Goal: Transaction & Acquisition: Purchase product/service

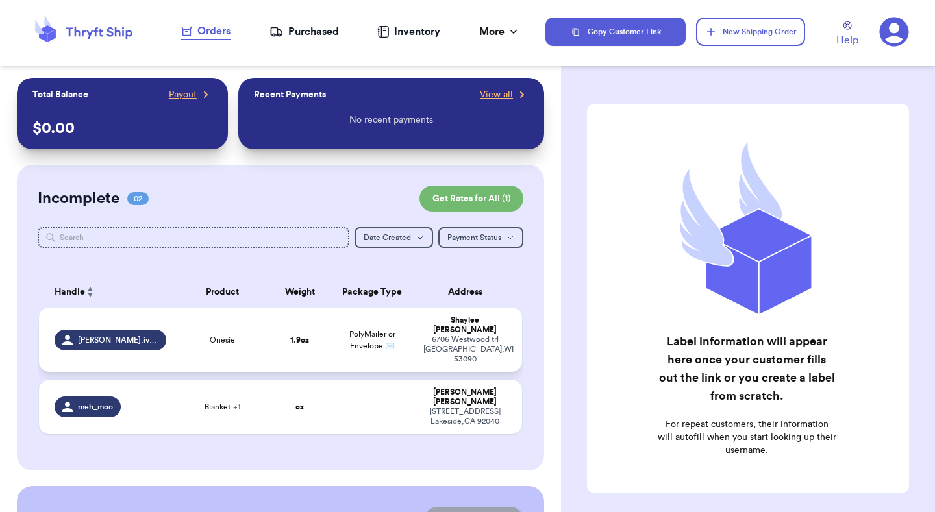
click at [348, 335] on td "PolyMailer or Envelope ✉️" at bounding box center [371, 340] width 87 height 64
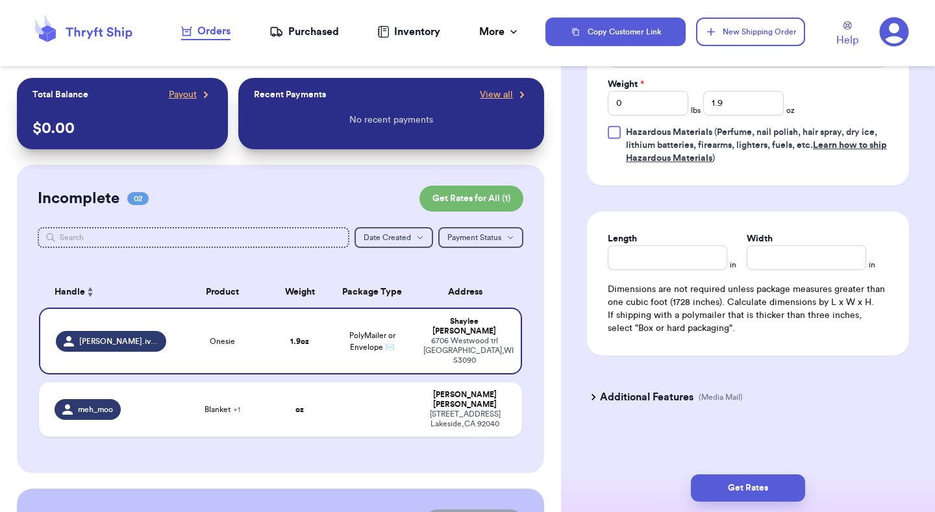
scroll to position [622, 0]
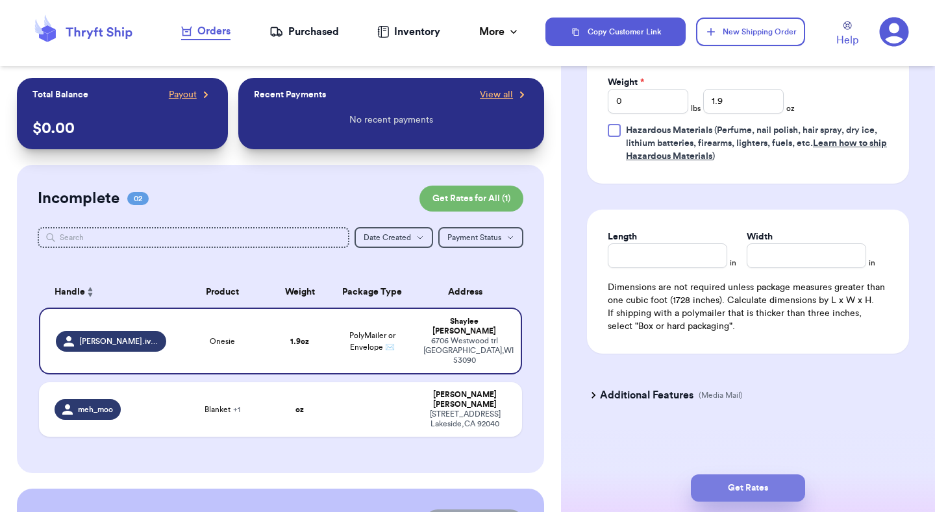
click at [743, 423] on button "Get Rates" at bounding box center [748, 487] width 114 height 27
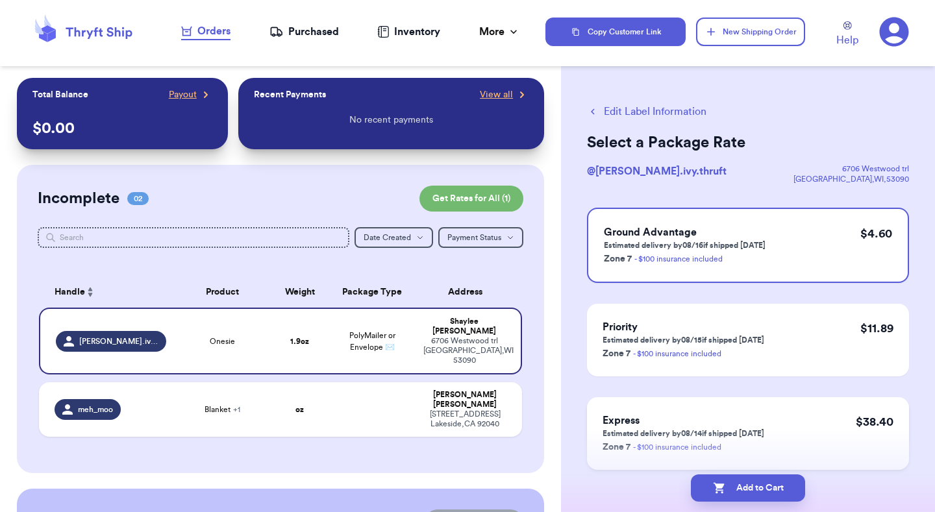
scroll to position [49, 0]
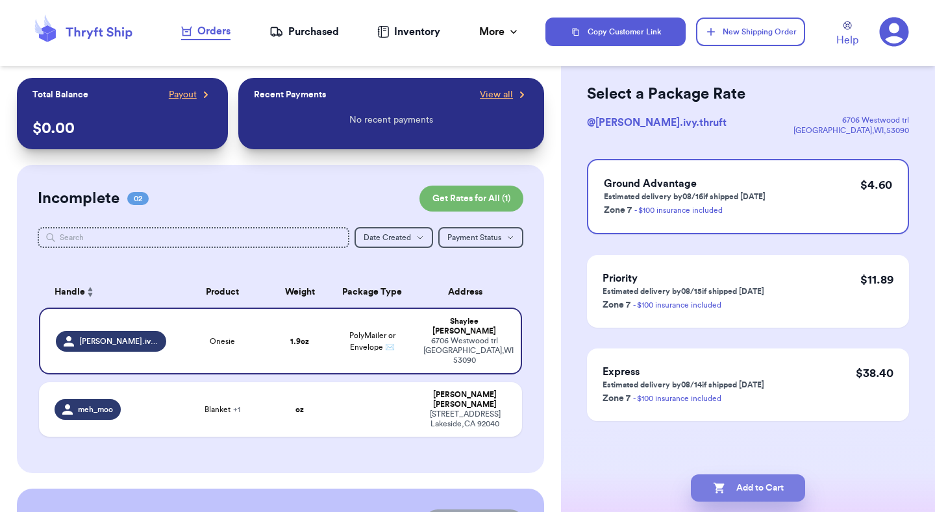
click at [739, 423] on button "Add to Cart" at bounding box center [748, 487] width 114 height 27
checkbox input "true"
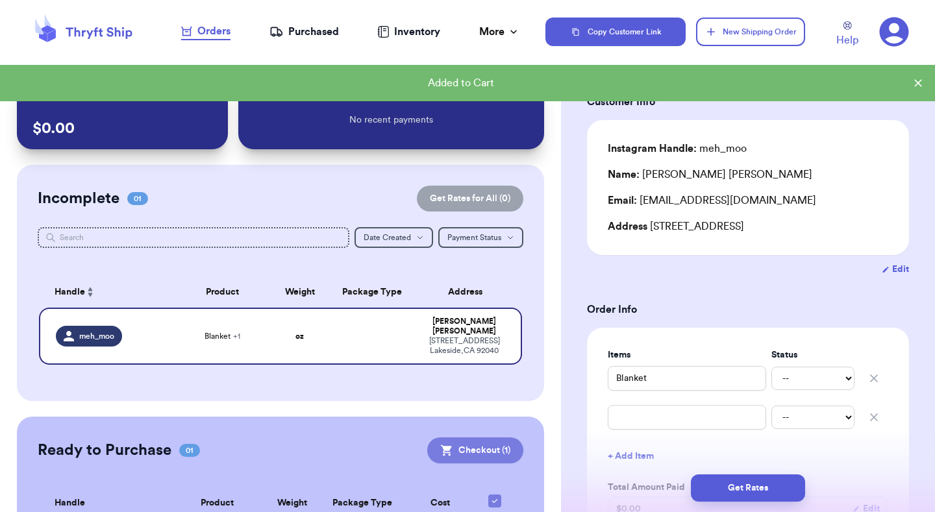
click at [486, 423] on button "Checkout ( 1 )" at bounding box center [475, 450] width 96 height 26
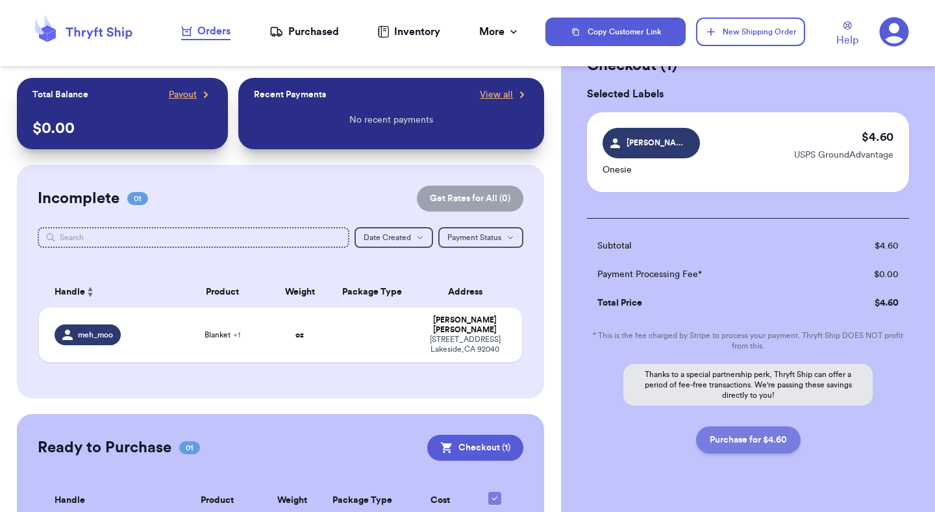
click at [746, 423] on button "Purchase for $4.60" at bounding box center [748, 439] width 105 height 27
checkbox input "true"
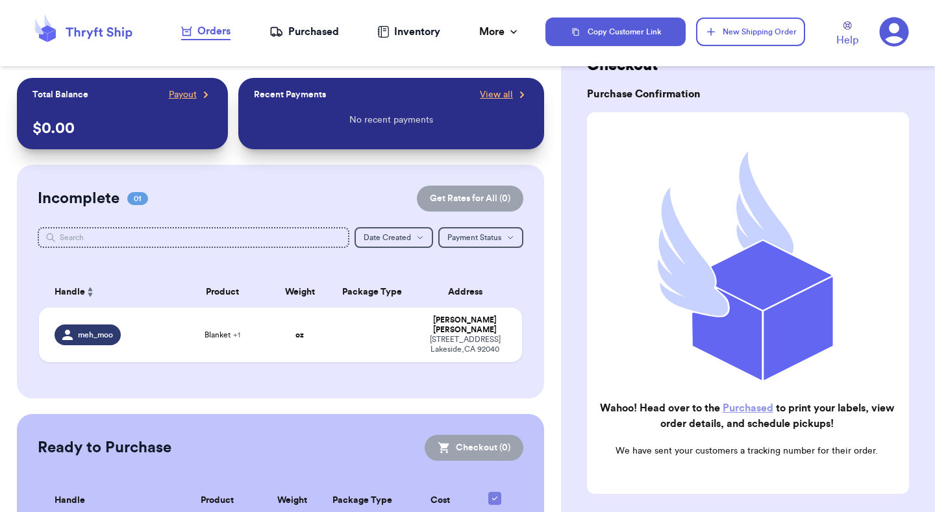
click at [314, 30] on div "Purchased" at bounding box center [303, 32] width 69 height 16
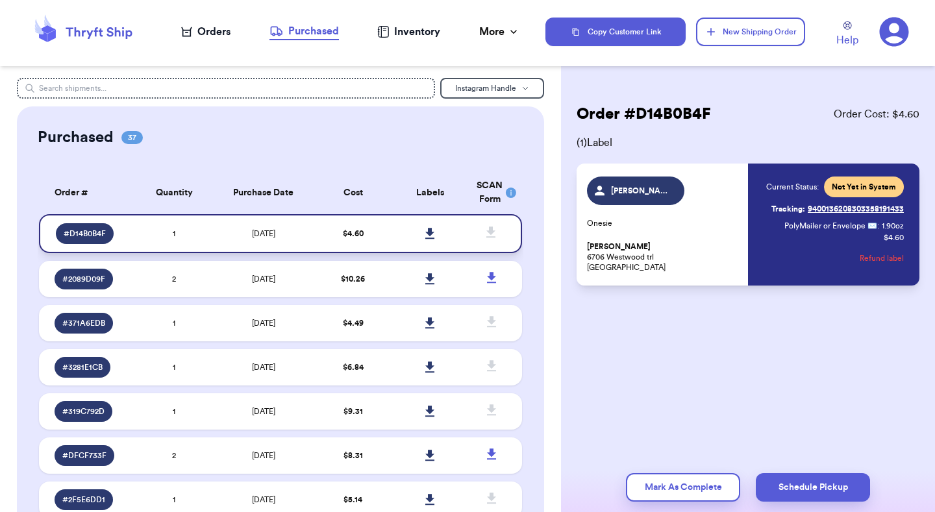
click at [429, 235] on icon at bounding box center [429, 233] width 9 height 11
